Goal: Task Accomplishment & Management: Complete application form

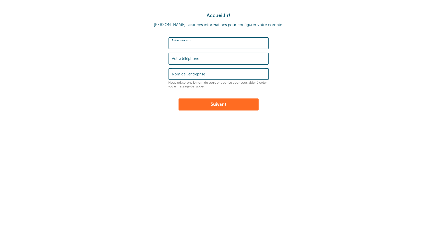
click at [232, 47] on input "Entrez votre nom" at bounding box center [218, 43] width 93 height 11
type input "TEO COURTINE"
type input "0618561216"
type input "CMNS 74"
click at [180, 46] on input "TEO COURTINE" at bounding box center [218, 43] width 93 height 11
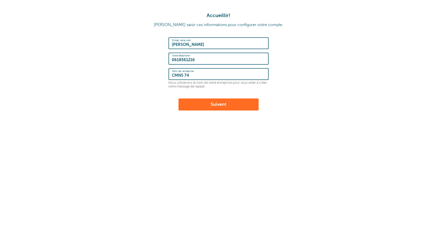
drag, startPoint x: 329, startPoint y: 60, endPoint x: 308, endPoint y: 70, distance: 23.3
click at [328, 60] on form "Entrez votre nom TEO COURTINE Votre téléphone 0618561216 Nom de l'entreprise CM…" at bounding box center [218, 73] width 427 height 73
click at [234, 104] on button "Suivant" at bounding box center [218, 104] width 80 height 12
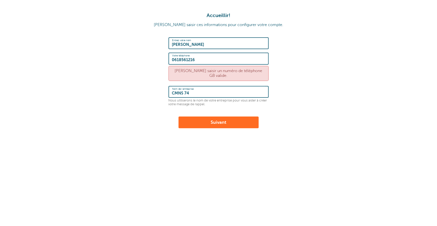
click at [199, 61] on input "0618561216" at bounding box center [218, 58] width 93 height 11
click at [173, 61] on input "0618561216" at bounding box center [218, 58] width 93 height 11
type input "+33618561216"
click at [178, 116] on button "Suivant" at bounding box center [218, 122] width 80 height 12
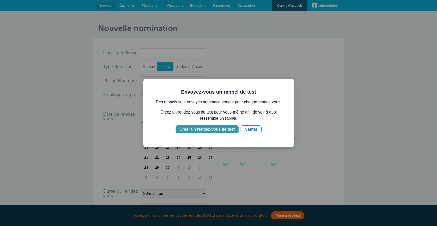
click at [204, 128] on font "Créer un rendez-vous de test" at bounding box center [206, 129] width 55 height 4
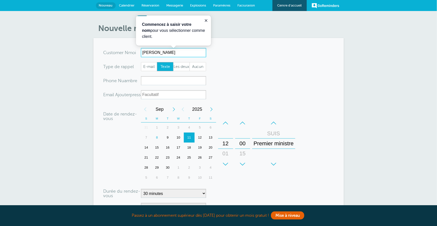
type input "[PERSON_NAME]"
click at [152, 80] on input "xxx-no-autofill" at bounding box center [173, 80] width 65 height 9
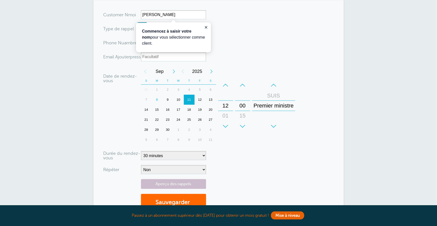
scroll to position [37, 0]
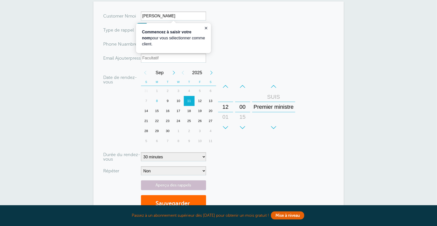
click at [274, 95] on font "SUIS" at bounding box center [273, 97] width 13 height 6
click at [275, 115] on font "Premier ministre" at bounding box center [273, 117] width 40 height 6
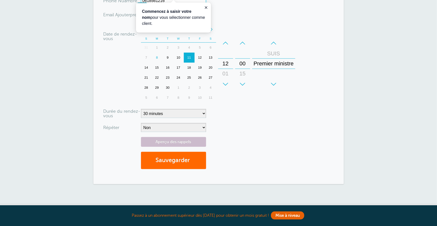
scroll to position [81, 0]
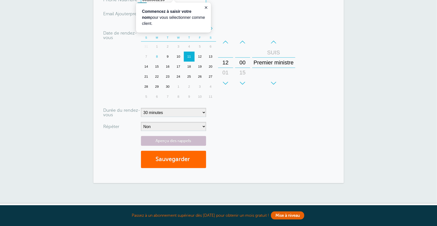
type input "0618561216"
click at [162, 112] on select "5 minutes 10 minutes 15 minutes 20 minutes 25 minutes 30 minutes 35 minutes 40 …" at bounding box center [173, 112] width 65 height 9
select select "60"
click at [141, 108] on select "5 minutes 10 minutes 15 minutes 20 minutes 25 minutes 30 minutes 35 minutes 40 …" at bounding box center [173, 112] width 65 height 9
click at [168, 138] on font "Aperçu des rappels" at bounding box center [174, 140] width 36 height 5
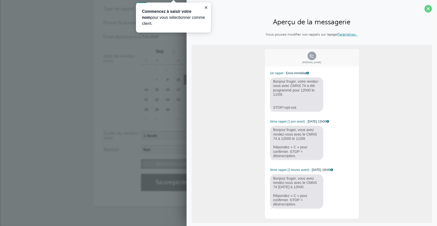
scroll to position [11, 0]
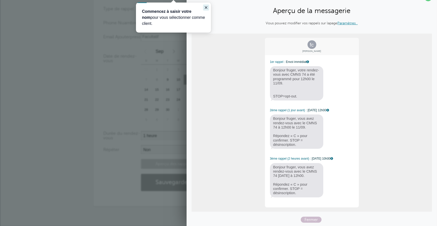
click at [205, 7] on icon "Fermer le guide" at bounding box center [206, 8] width 4 height 4
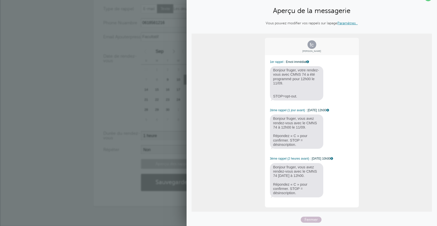
click at [343, 22] on font "Paramètres ." at bounding box center [347, 23] width 20 height 4
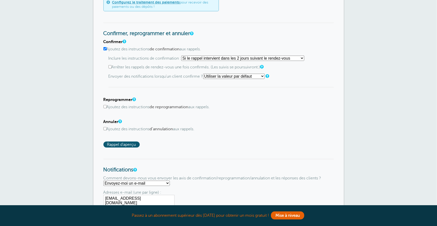
scroll to position [237, 0]
click at [232, 78] on select "Utiliser la valeur par défaut Envoie-moi un SMS Envoyez-moi un e-mail Ne pas en…" at bounding box center [234, 75] width 62 height 5
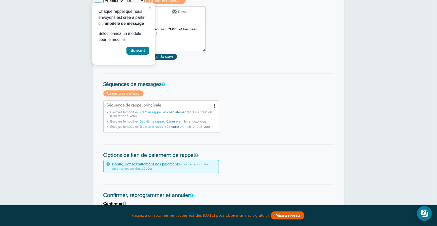
scroll to position [72, 0]
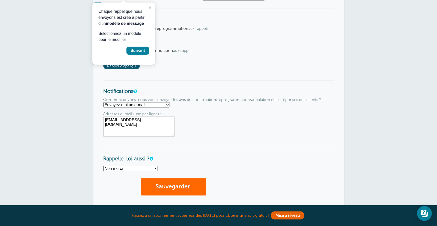
scroll to position [377, 0]
